Goal: Information Seeking & Learning: Learn about a topic

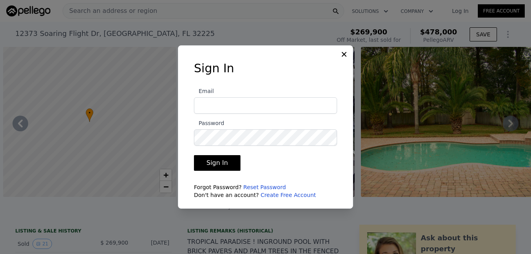
type input "[EMAIL_ADDRESS][DOMAIN_NAME]"
click at [220, 160] on button "Sign In" at bounding box center [217, 163] width 47 height 16
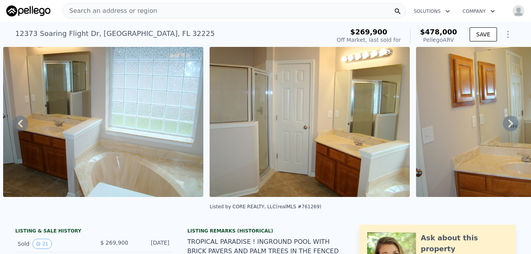
click at [195, 13] on div "Search an address or region" at bounding box center [234, 11] width 343 height 16
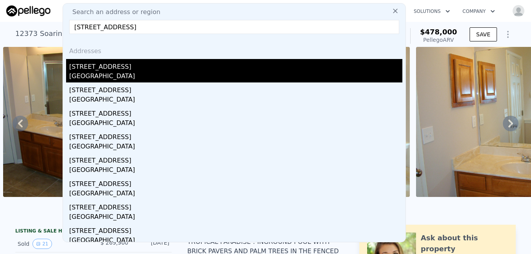
type input "[STREET_ADDRESS]"
click at [99, 70] on div "[STREET_ADDRESS]" at bounding box center [235, 65] width 333 height 13
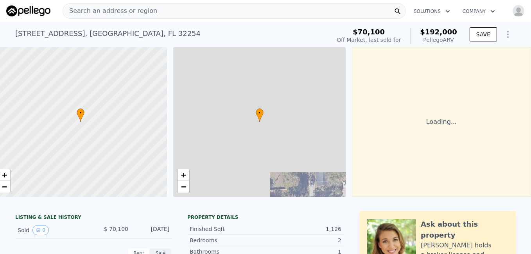
scroll to position [0, 15]
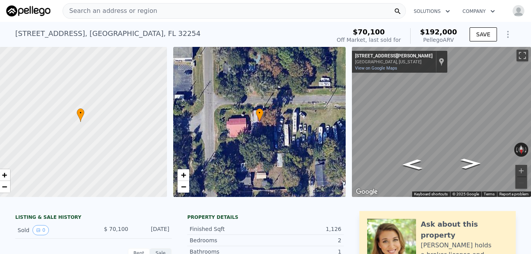
click at [131, 13] on span "Search an address or region" at bounding box center [110, 10] width 94 height 9
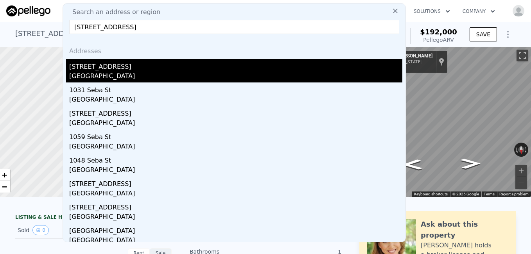
type input "[STREET_ADDRESS]"
click at [91, 72] on div "[GEOGRAPHIC_DATA]" at bounding box center [235, 77] width 333 height 11
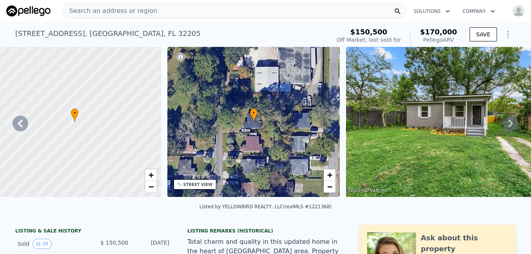
scroll to position [0, 182]
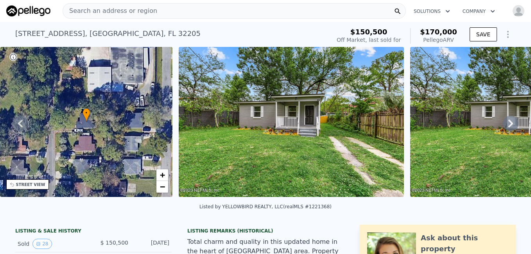
click at [503, 125] on icon at bounding box center [511, 124] width 16 height 16
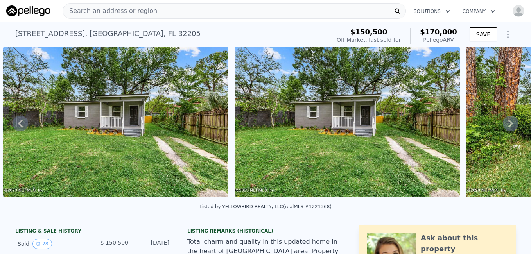
click at [503, 125] on icon at bounding box center [511, 124] width 16 height 16
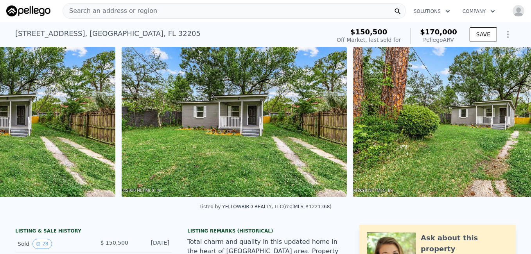
scroll to position [0, 589]
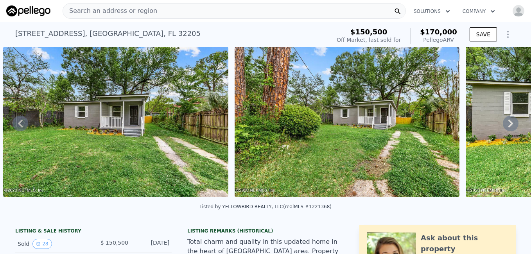
click at [503, 125] on icon at bounding box center [511, 124] width 16 height 16
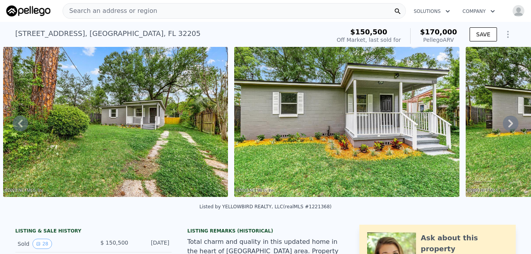
click at [503, 125] on icon at bounding box center [511, 124] width 16 height 16
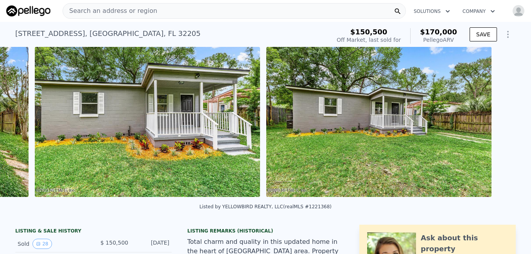
scroll to position [0, 1052]
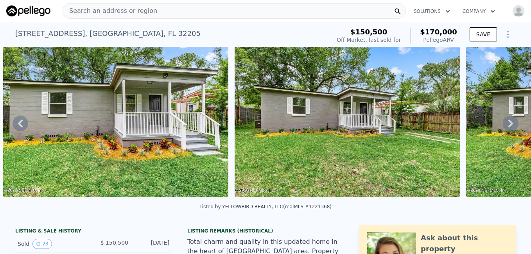
click at [503, 125] on icon at bounding box center [511, 124] width 16 height 16
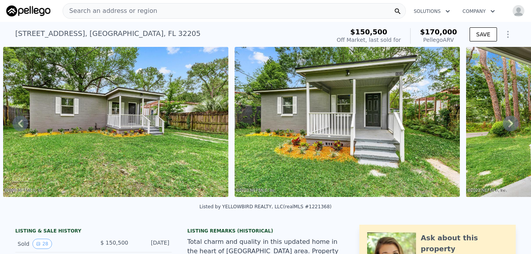
click at [503, 125] on icon at bounding box center [511, 124] width 16 height 16
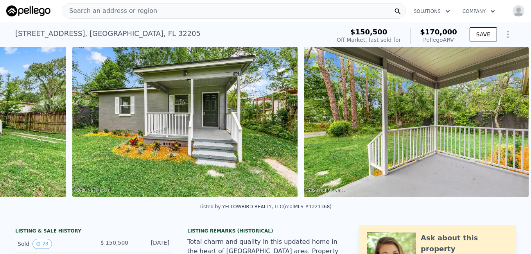
scroll to position [0, 1514]
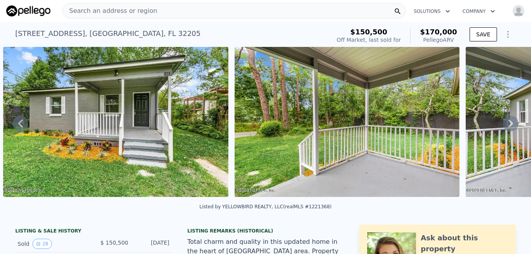
click at [503, 125] on icon at bounding box center [511, 124] width 16 height 16
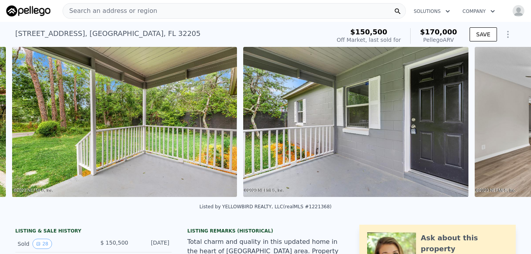
scroll to position [0, 1746]
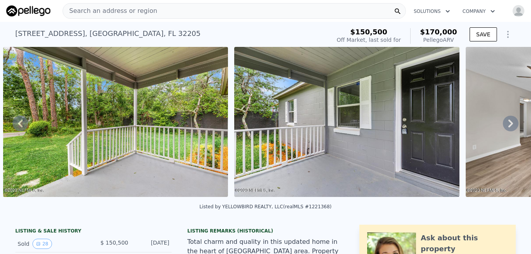
click at [503, 125] on icon at bounding box center [511, 124] width 16 height 16
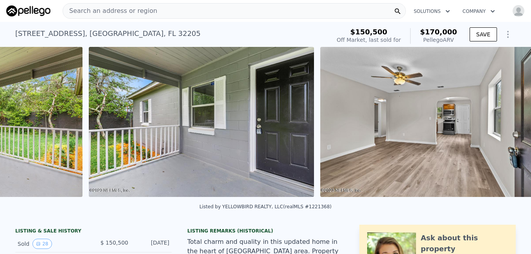
scroll to position [0, 1977]
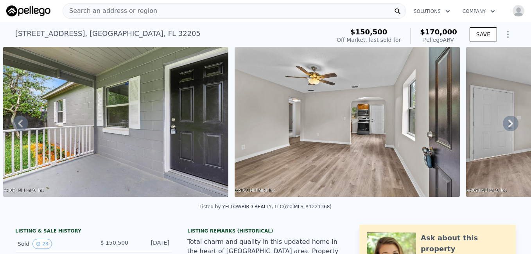
click at [503, 125] on icon at bounding box center [511, 124] width 16 height 16
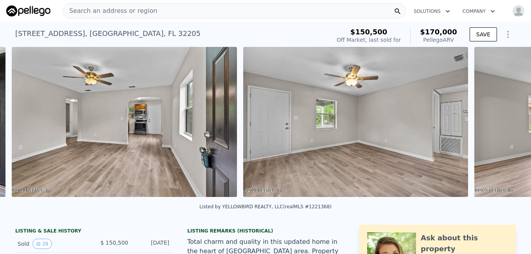
scroll to position [0, 2208]
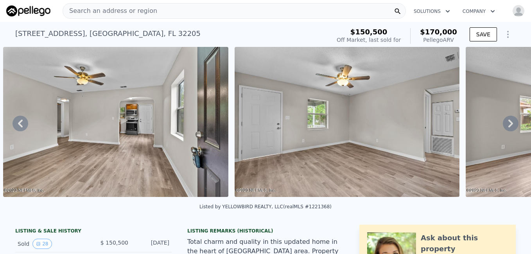
click at [220, 21] on nav "Search an address or region Solutions Company Open main menu Open user menu" at bounding box center [265, 11] width 531 height 22
click at [150, 15] on div "Search an address or region" at bounding box center [234, 11] width 343 height 16
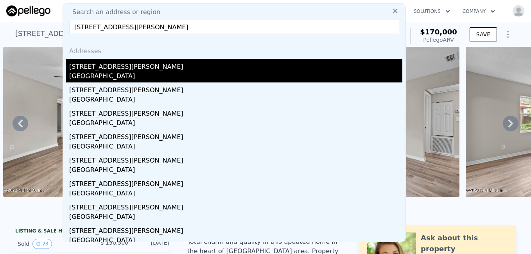
type input "[STREET_ADDRESS][PERSON_NAME]"
click at [107, 66] on div "[STREET_ADDRESS][PERSON_NAME]" at bounding box center [235, 65] width 333 height 13
